Goal: Task Accomplishment & Management: Use online tool/utility

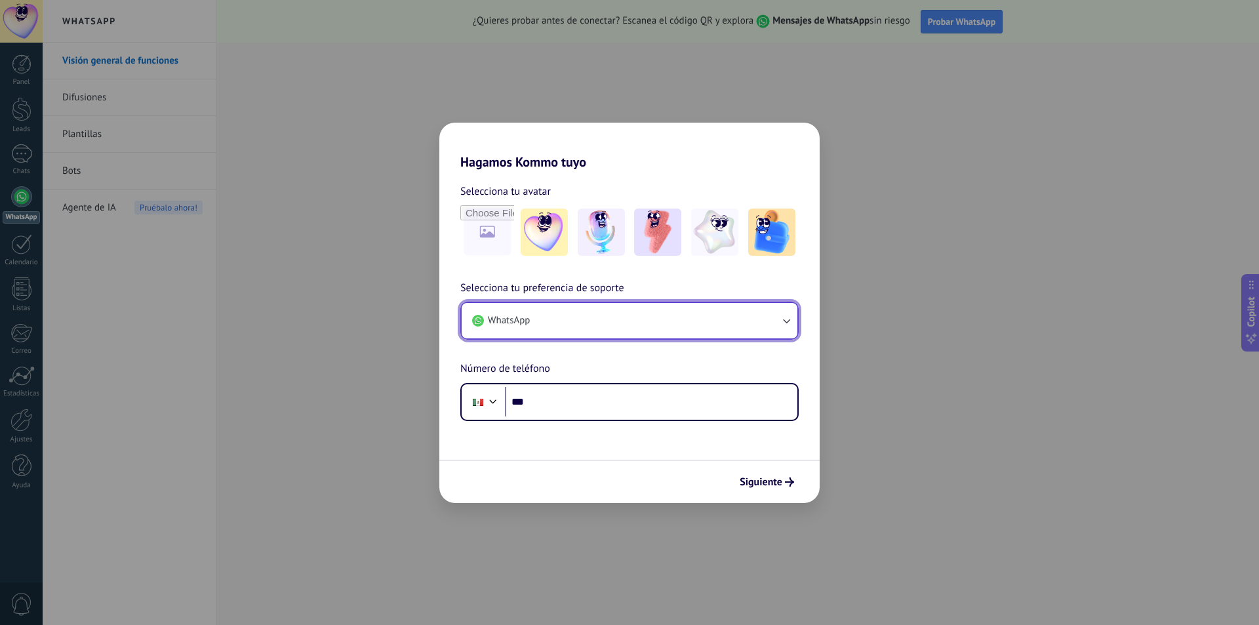
click at [581, 324] on button "WhatsApp" at bounding box center [630, 320] width 336 height 35
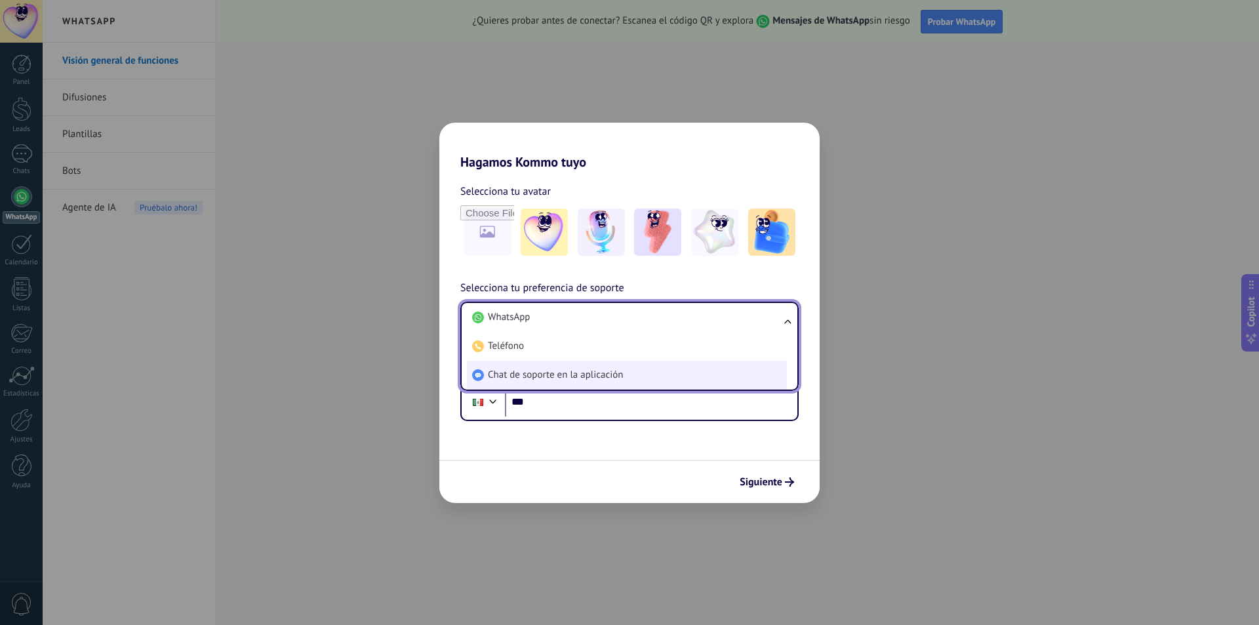
click at [551, 381] on span "Chat de soporte en la aplicación" at bounding box center [555, 374] width 135 height 13
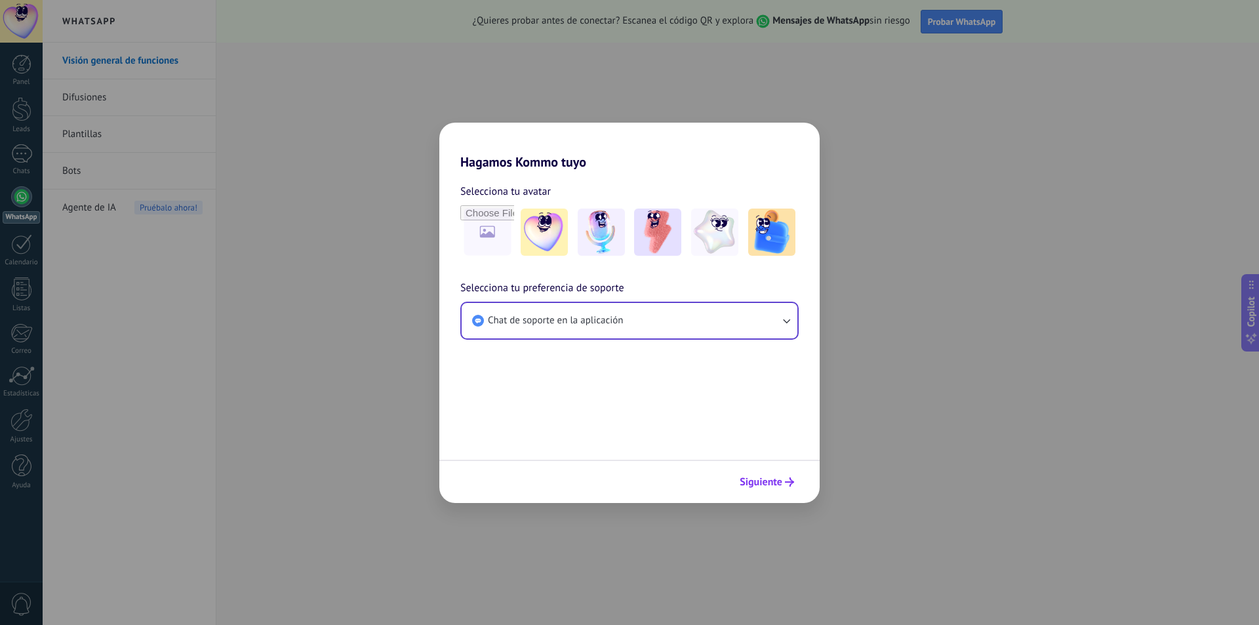
click at [781, 479] on span "Siguiente" at bounding box center [760, 481] width 43 height 9
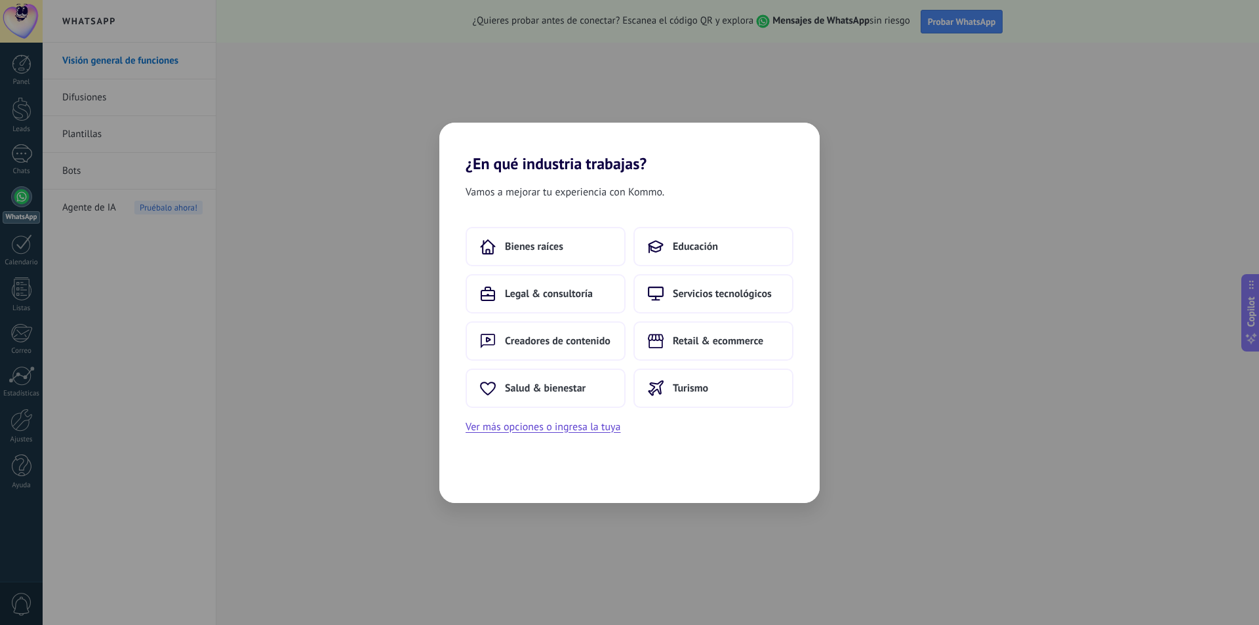
click at [689, 365] on div "Bienes raíces Educación Legal & consultoría Servicios tecnológicos Creadores de…" at bounding box center [629, 317] width 328 height 181
click at [686, 379] on button "Turismo" at bounding box center [713, 387] width 160 height 39
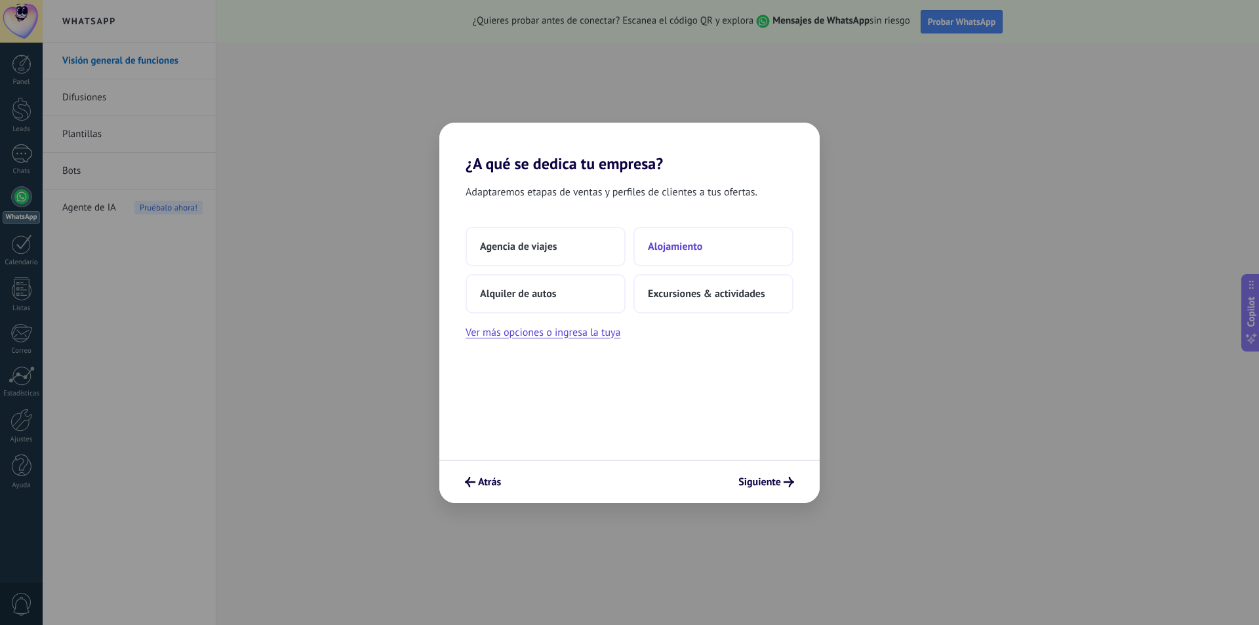
click at [721, 229] on button "Alojamiento" at bounding box center [713, 246] width 160 height 39
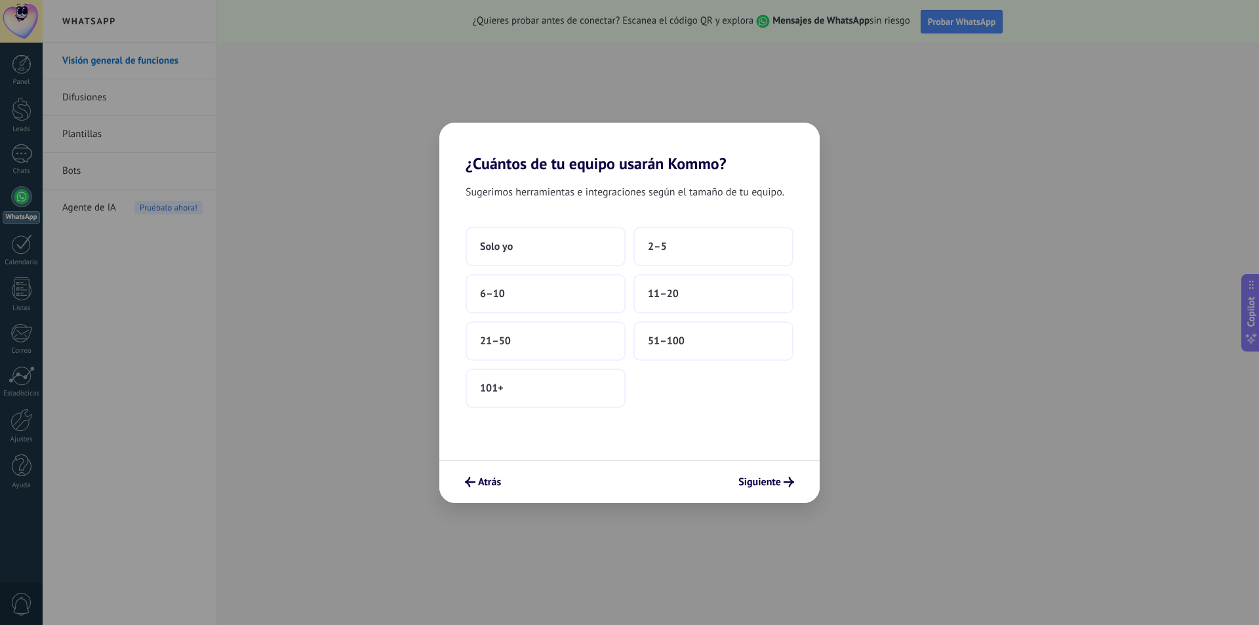
click at [428, 226] on div "¿Cuántos de tu equipo usarán Kommo? Sugerimos herramientas e integraciones segú…" at bounding box center [629, 312] width 1259 height 625
click at [483, 235] on button "Solo yo" at bounding box center [545, 246] width 160 height 39
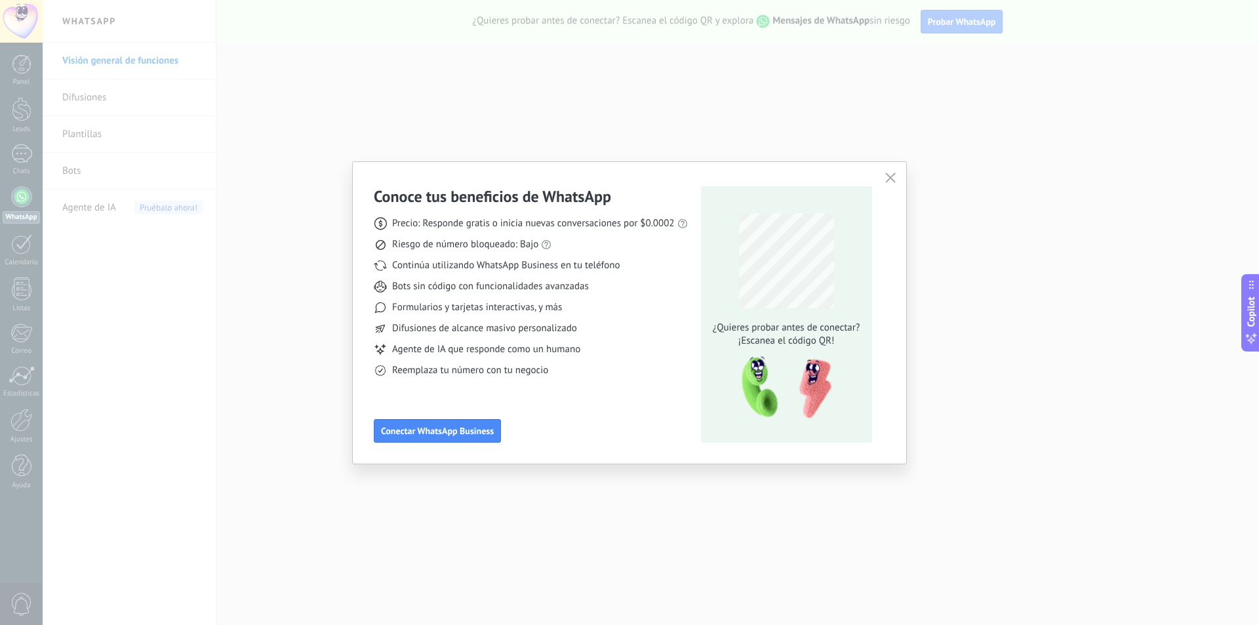
click at [1054, 266] on div "Conoce tus beneficios de WhatsApp Precio: Responde gratis o inicia nuevas conve…" at bounding box center [629, 312] width 1259 height 625
click at [886, 176] on icon "button" at bounding box center [890, 177] width 10 height 10
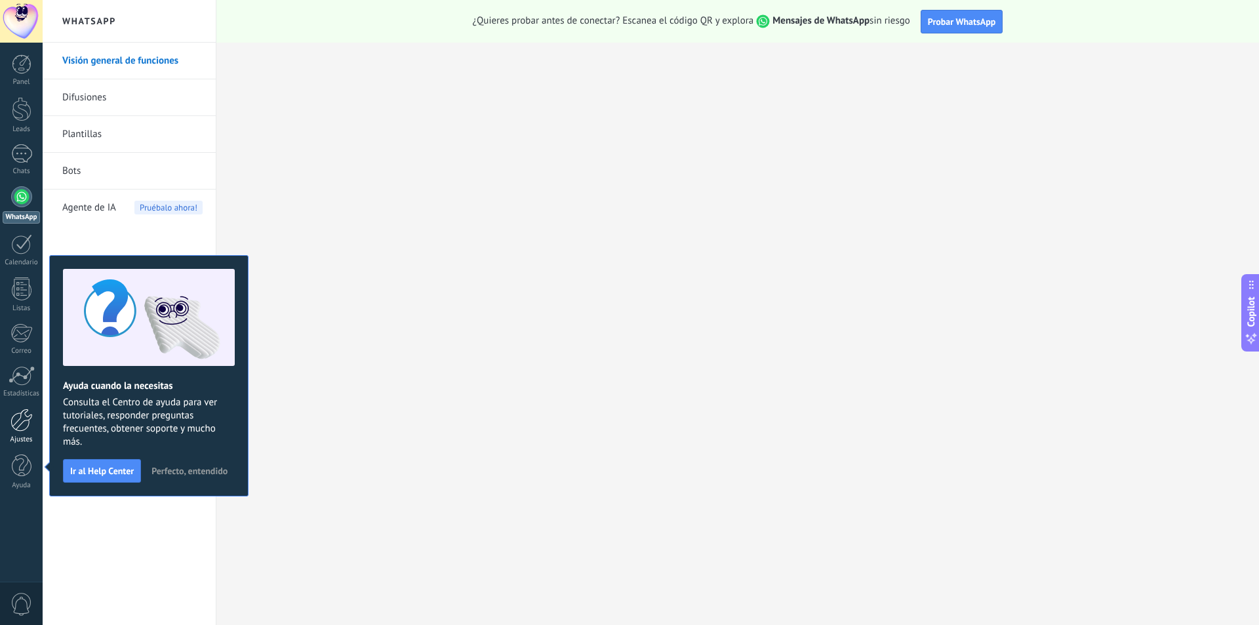
click at [19, 425] on div at bounding box center [21, 419] width 22 height 23
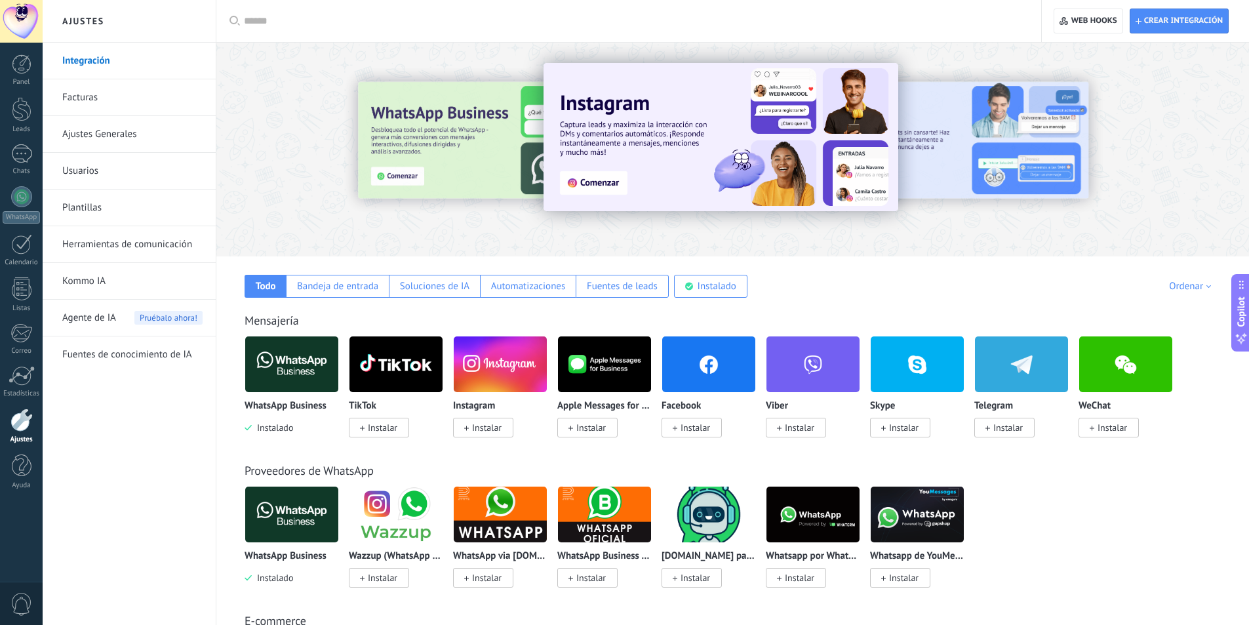
click at [317, 367] on img at bounding box center [291, 364] width 93 height 64
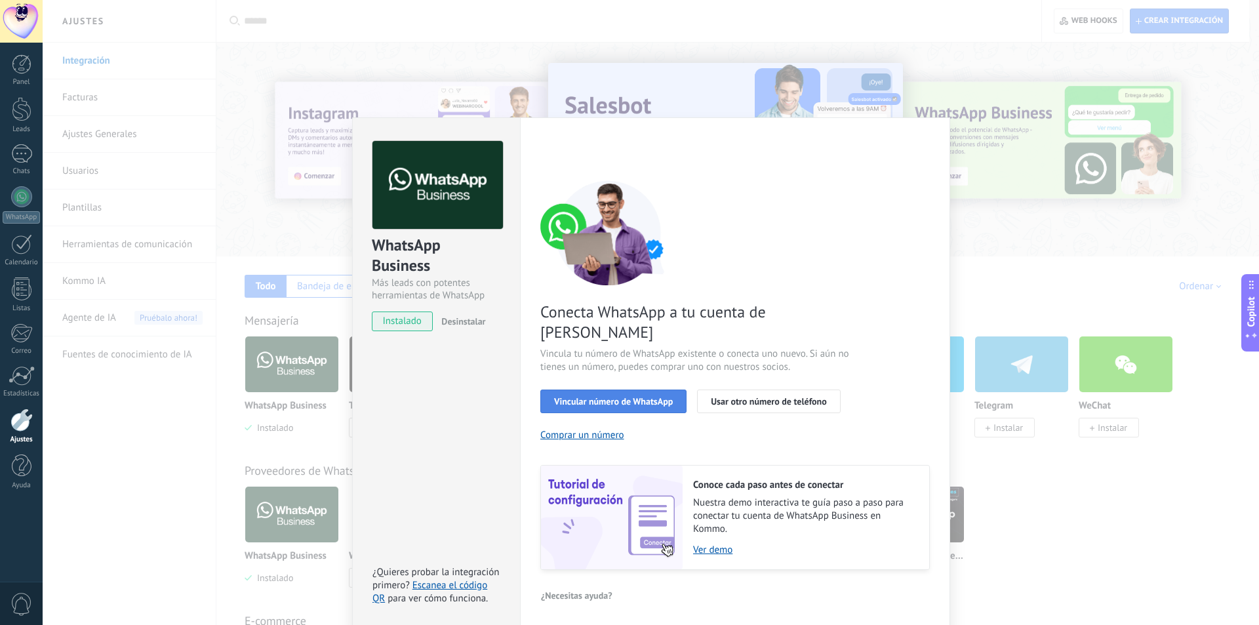
click at [648, 397] on span "Vincular número de WhatsApp" at bounding box center [613, 401] width 119 height 9
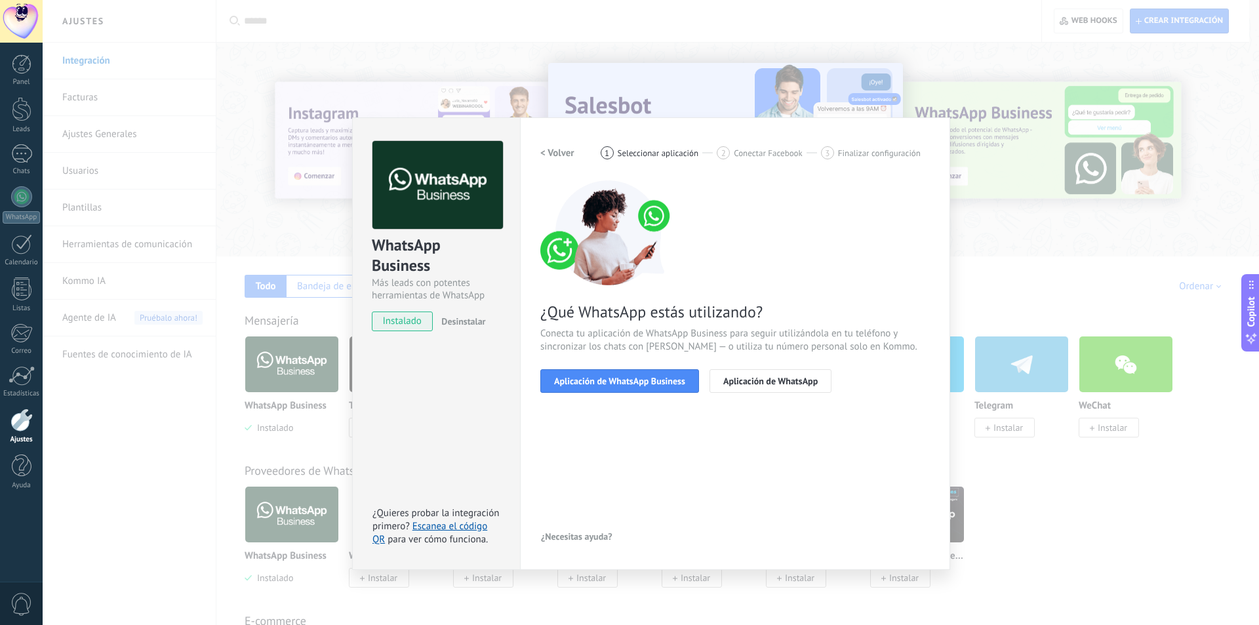
click at [648, 380] on span "Aplicación de WhatsApp Business" at bounding box center [619, 380] width 131 height 9
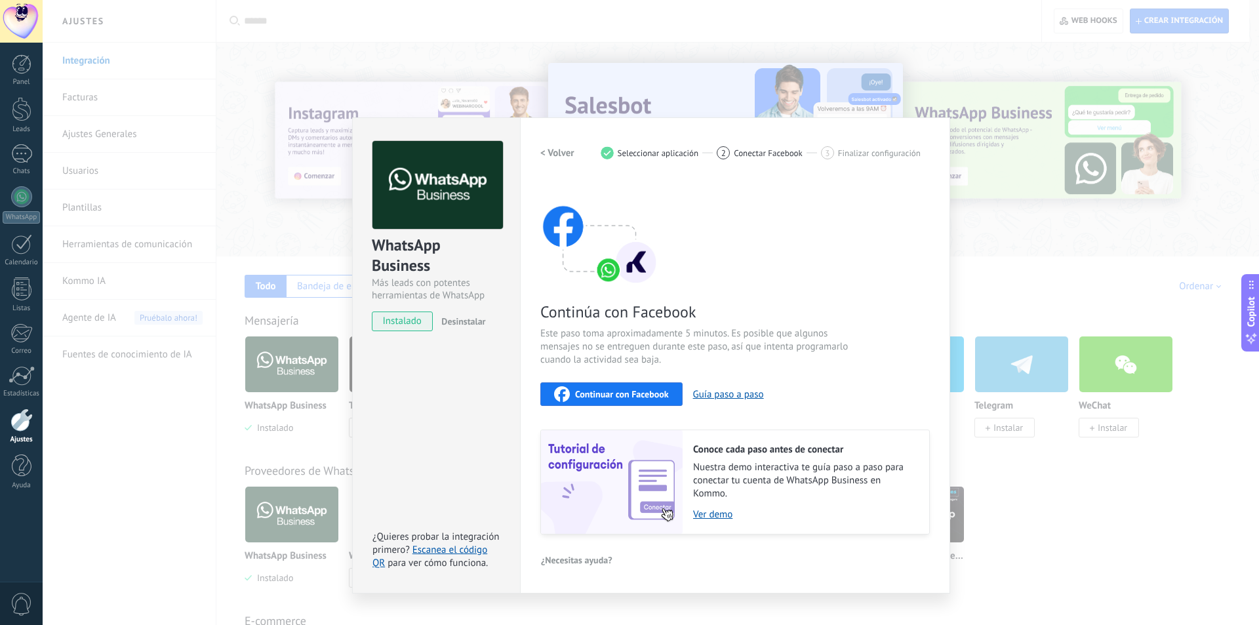
click at [614, 392] on span "Continuar con Facebook" at bounding box center [622, 393] width 94 height 9
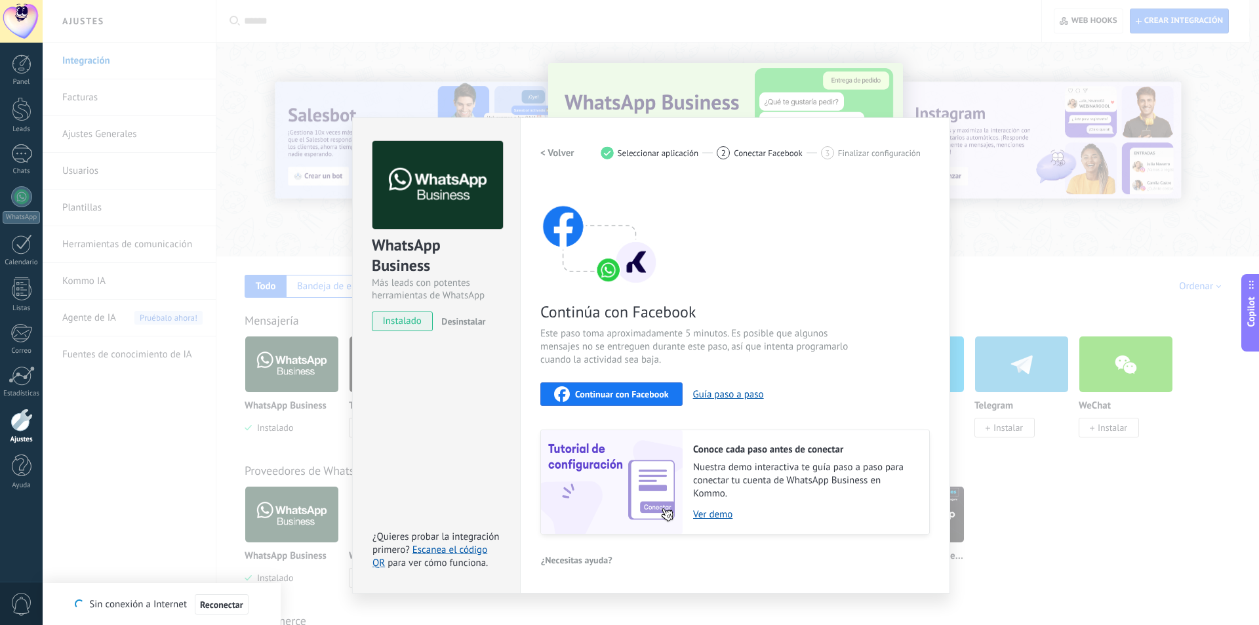
click at [595, 393] on span "Continuar con Facebook" at bounding box center [622, 393] width 94 height 9
